Goal: Task Accomplishment & Management: Complete application form

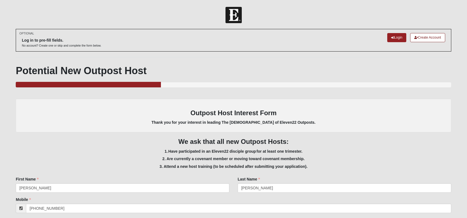
select select "14"
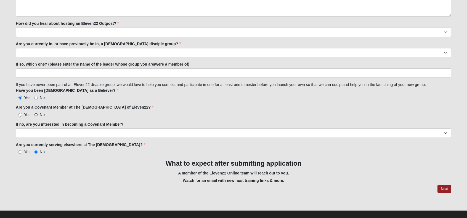
click at [36, 113] on input "No" at bounding box center [36, 115] width 4 height 4
radio input "true"
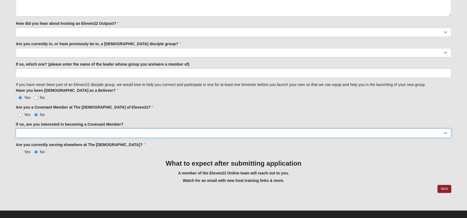
click at [42, 132] on select "Yes No" at bounding box center [233, 133] width 435 height 9
select select "Yes"
click at [16, 129] on select "Yes No" at bounding box center [233, 133] width 435 height 9
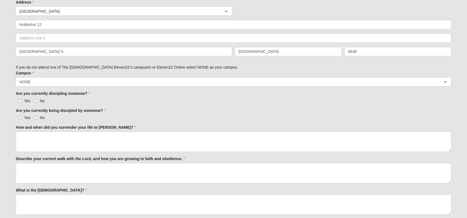
scroll to position [253, 0]
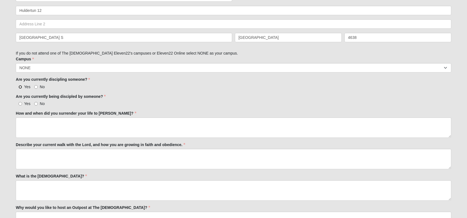
click at [20, 86] on input "Yes" at bounding box center [20, 87] width 4 height 4
radio input "true"
click at [19, 103] on input "Yes" at bounding box center [20, 104] width 4 height 4
radio input "true"
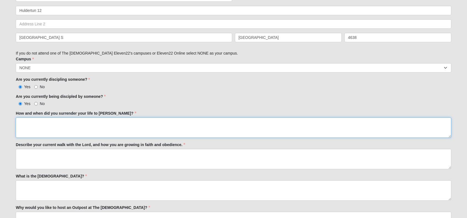
click at [25, 122] on textarea "How and when did you surrender your life to [PERSON_NAME]?" at bounding box center [233, 128] width 435 height 20
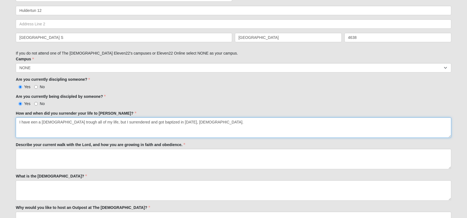
type textarea "I have een a [DEMOGRAPHIC_DATA] trough all of my life, but I surrendered and go…"
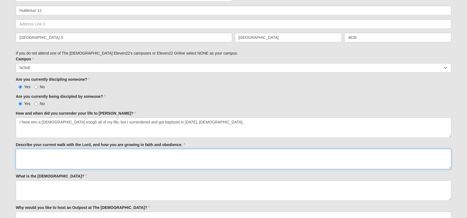
click at [31, 157] on textarea "Describe your current walk with the Lord, and how you are growing in faith and …" at bounding box center [233, 159] width 435 height 20
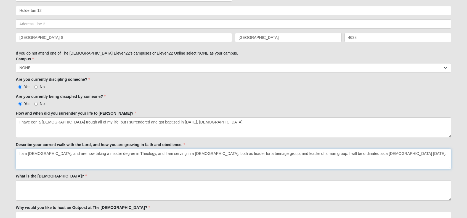
type textarea "I am [DEMOGRAPHIC_DATA], and are now taking a master degree in Theology, and I …"
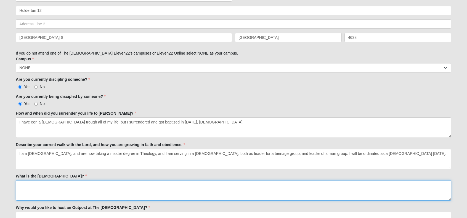
click at [19, 184] on textarea "What is the [DEMOGRAPHIC_DATA]?" at bounding box center [233, 191] width 435 height 20
click at [21, 184] on textarea "What is the [DEMOGRAPHIC_DATA]?" at bounding box center [233, 191] width 435 height 20
type textarea "F"
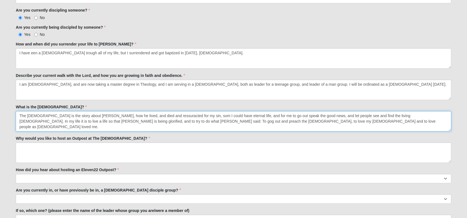
scroll to position [325, 0]
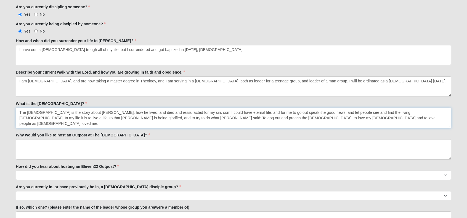
type textarea "The [DEMOGRAPHIC_DATA] is the story about [PERSON_NAME], how he lived, and died…"
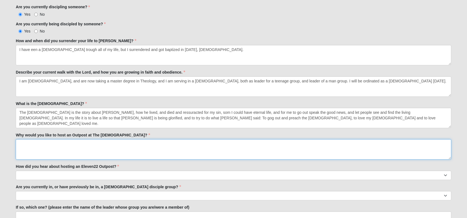
click at [19, 142] on textarea "Why would you like to host an Outpost at The [DEMOGRAPHIC_DATA]?" at bounding box center [233, 149] width 435 height 20
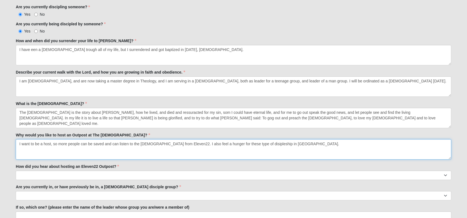
type textarea "I want to be a host, so more people can be saved and can listen to the [DEMOGRA…"
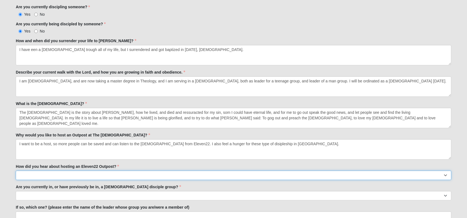
click at [20, 176] on select "Worship Guide [DEMOGRAPHIC_DATA]/In-service announcement Website Social Media E…" at bounding box center [233, 175] width 435 height 9
select select "Social Media"
click at [16, 171] on select "Worship Guide [DEMOGRAPHIC_DATA]/In-service announcement Website Social Media E…" at bounding box center [233, 175] width 435 height 9
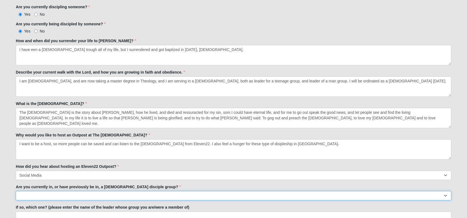
click at [32, 192] on select "Yes No" at bounding box center [233, 195] width 435 height 9
select select "No"
click at [16, 191] on select "Yes No" at bounding box center [233, 195] width 435 height 9
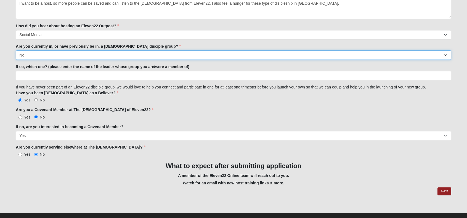
scroll to position [473, 0]
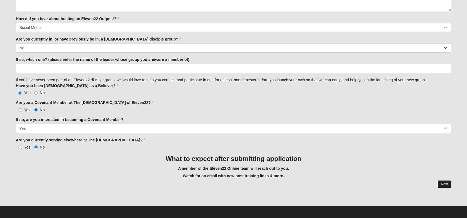
click at [443, 184] on link "Next" at bounding box center [445, 185] width 14 height 8
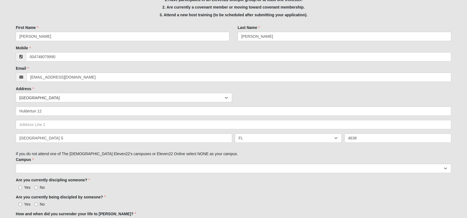
scroll to position [151, 0]
click at [227, 98] on div at bounding box center [227, 98] width 10 height 9
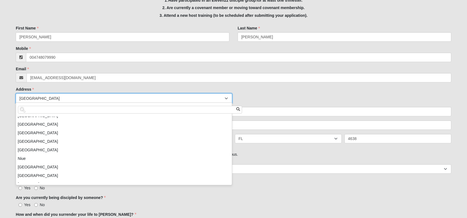
scroll to position [1397, 0]
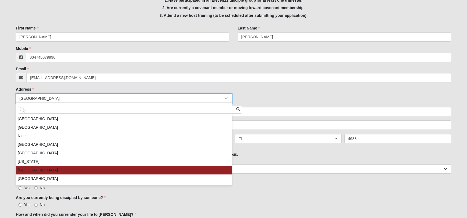
click at [156, 169] on li "[GEOGRAPHIC_DATA]" at bounding box center [124, 170] width 216 height 9
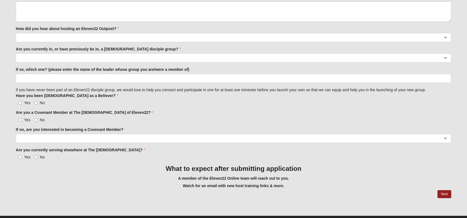
scroll to position [465, 0]
